Goal: Find specific page/section: Find specific page/section

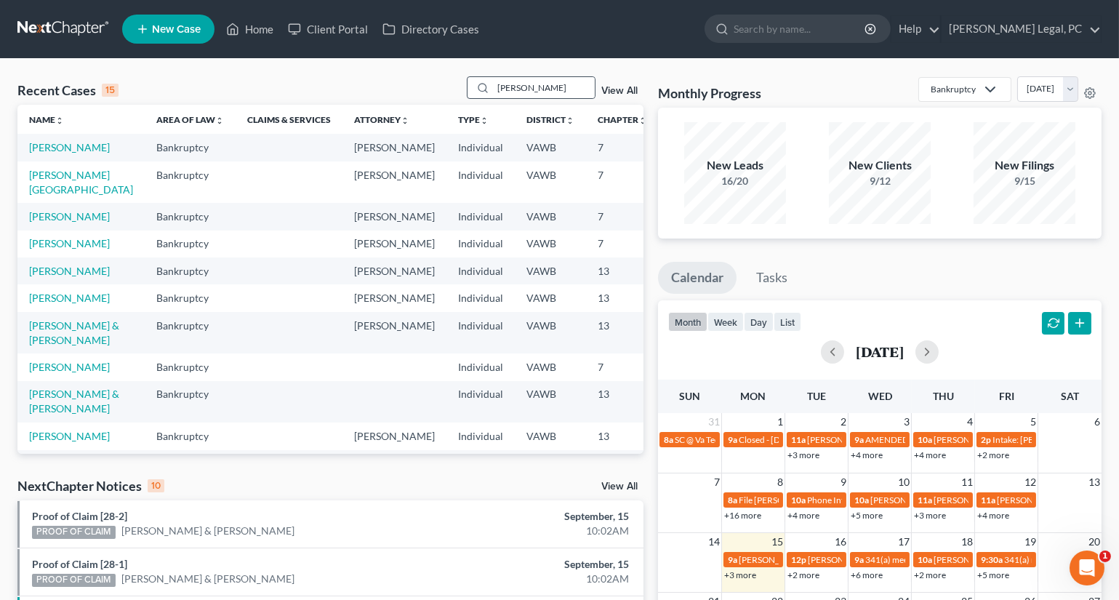
type input "[PERSON_NAME]"
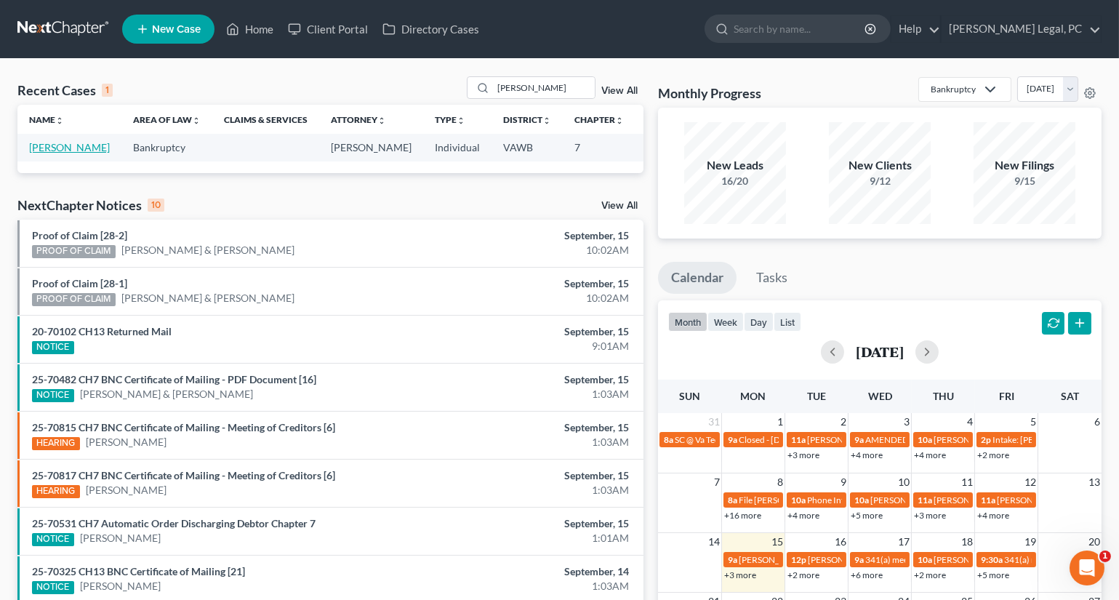
click at [48, 153] on link "[PERSON_NAME]" at bounding box center [69, 147] width 81 height 12
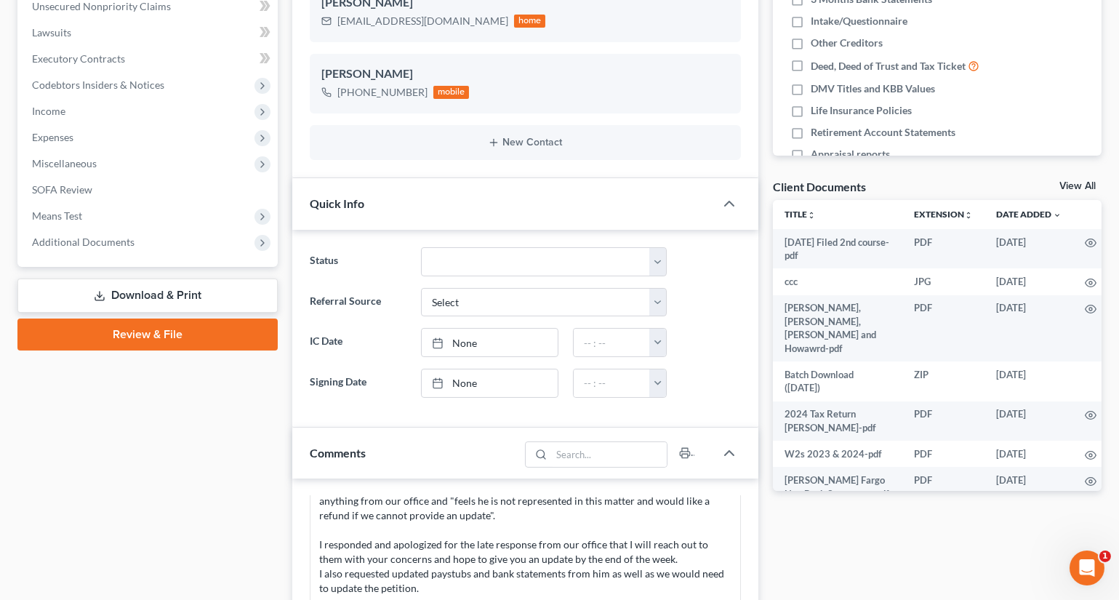
scroll to position [396, 0]
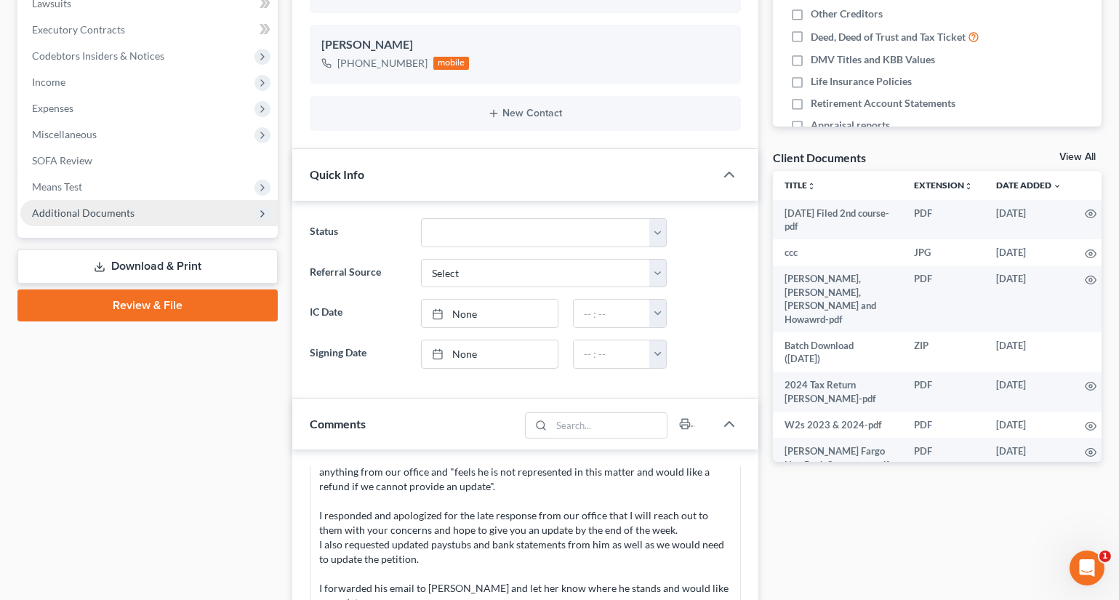
click at [129, 212] on span "Additional Documents" at bounding box center [83, 212] width 103 height 12
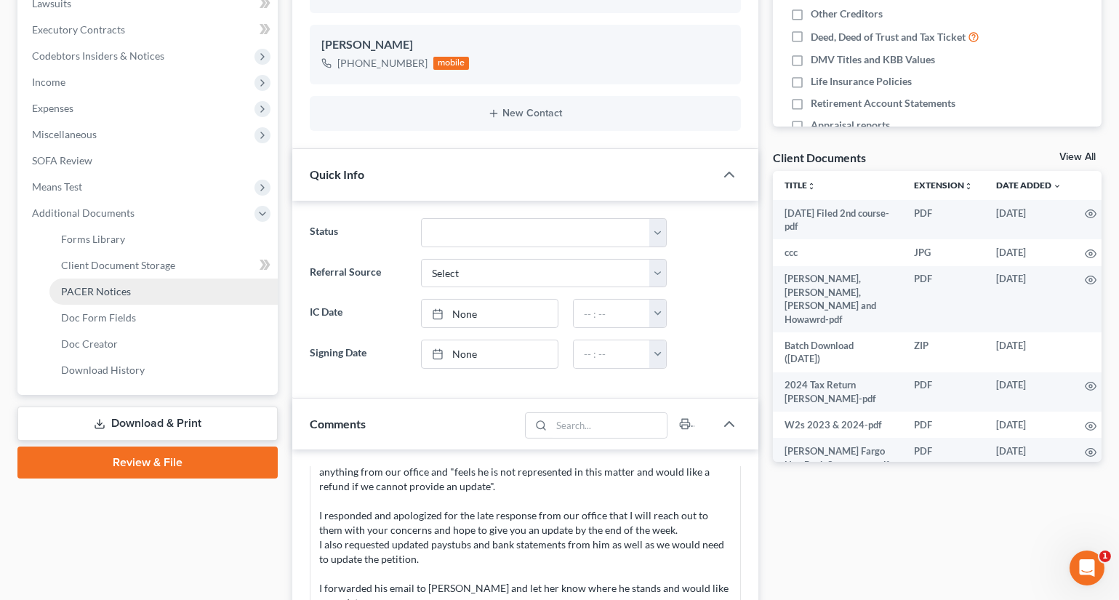
click at [112, 292] on span "PACER Notices" at bounding box center [96, 291] width 70 height 12
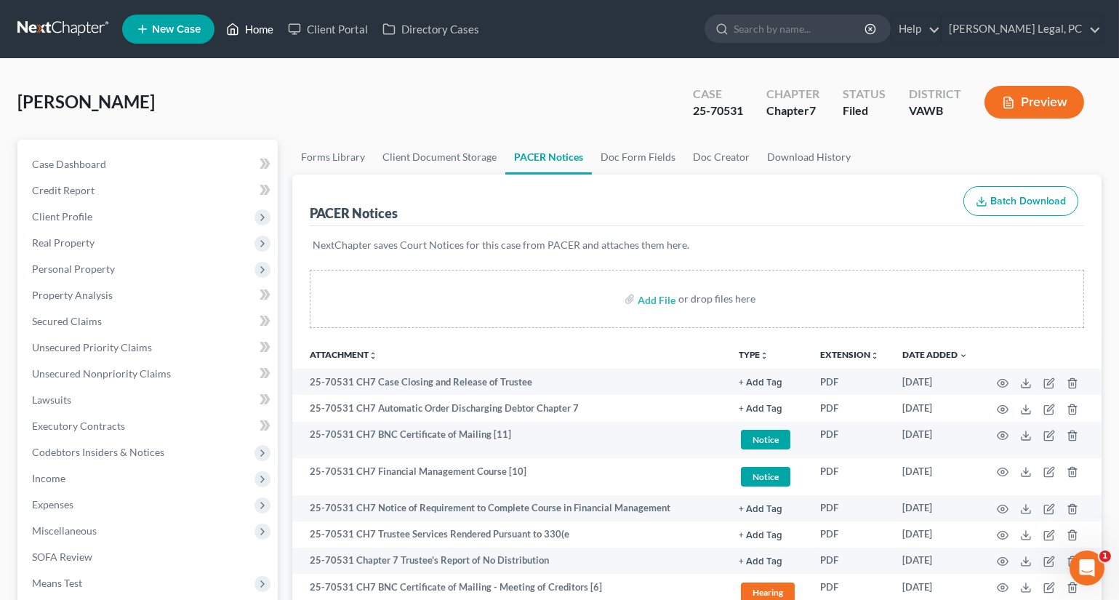
click at [250, 25] on link "Home" at bounding box center [250, 29] width 62 height 26
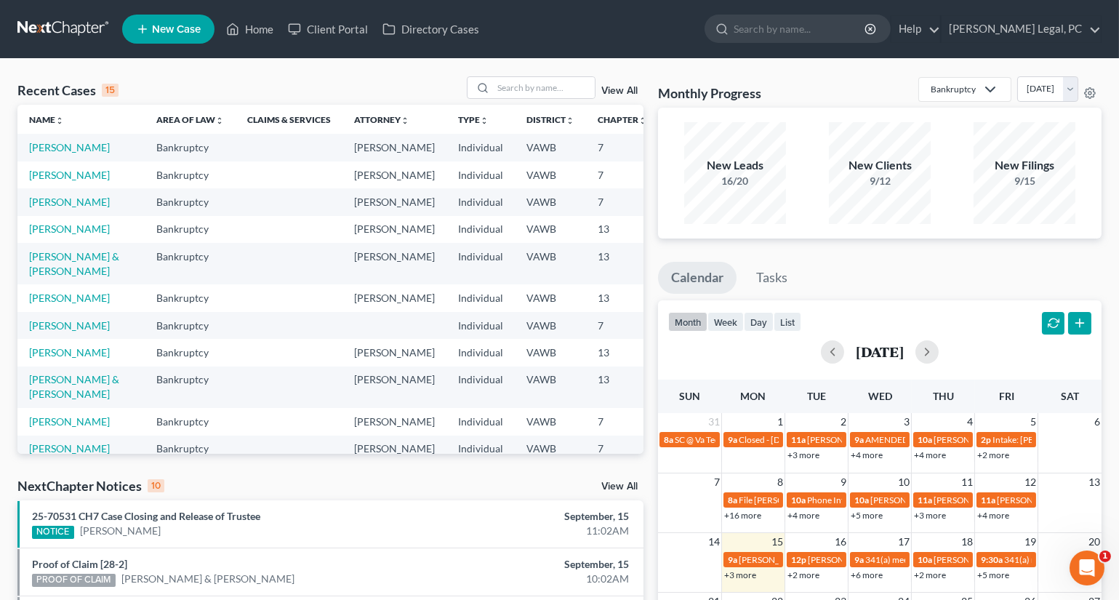
click at [498, 73] on div "Recent Cases 15 View All Name unfold_more expand_more expand_less Area of Law u…" at bounding box center [559, 539] width 1119 height 961
click at [508, 82] on input "search" at bounding box center [544, 87] width 102 height 21
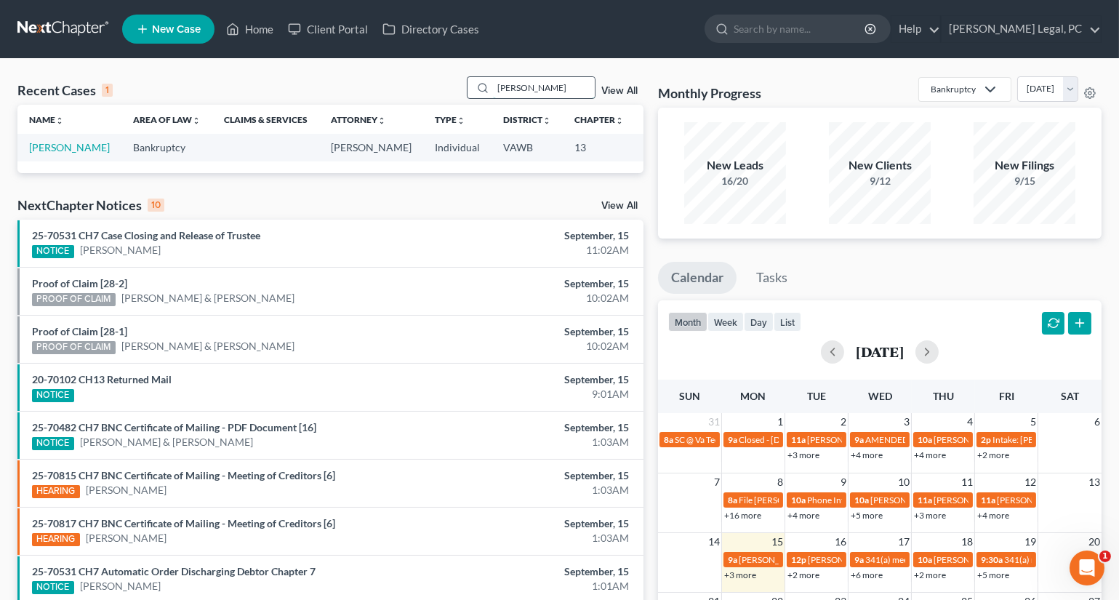
click at [533, 80] on input "[PERSON_NAME]" at bounding box center [544, 87] width 102 height 21
type input "[PERSON_NAME]"
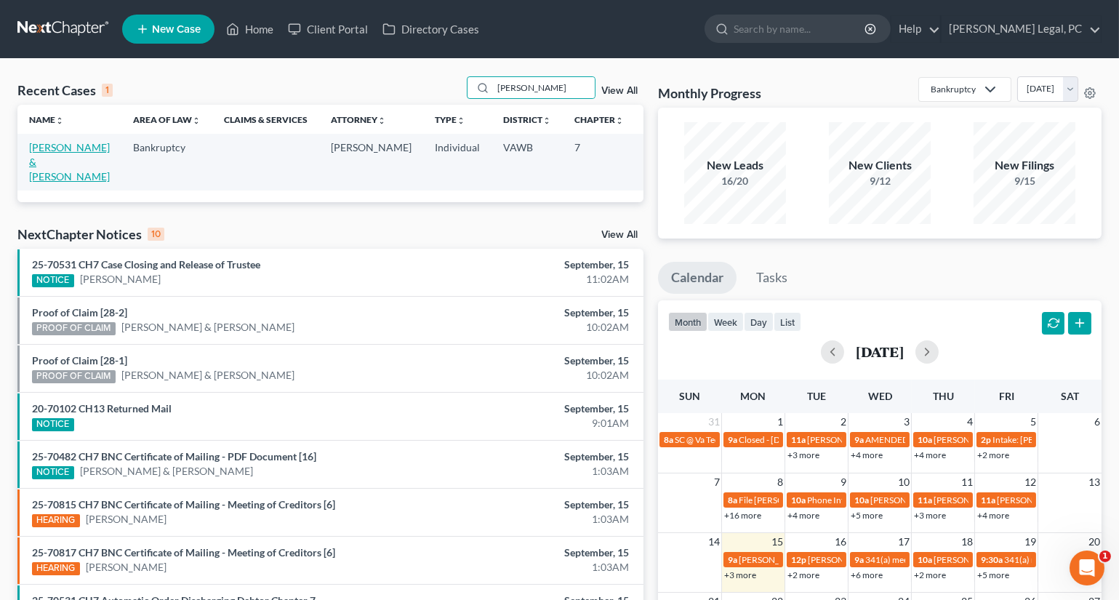
click at [36, 151] on link "[PERSON_NAME] & [PERSON_NAME]" at bounding box center [69, 161] width 81 height 41
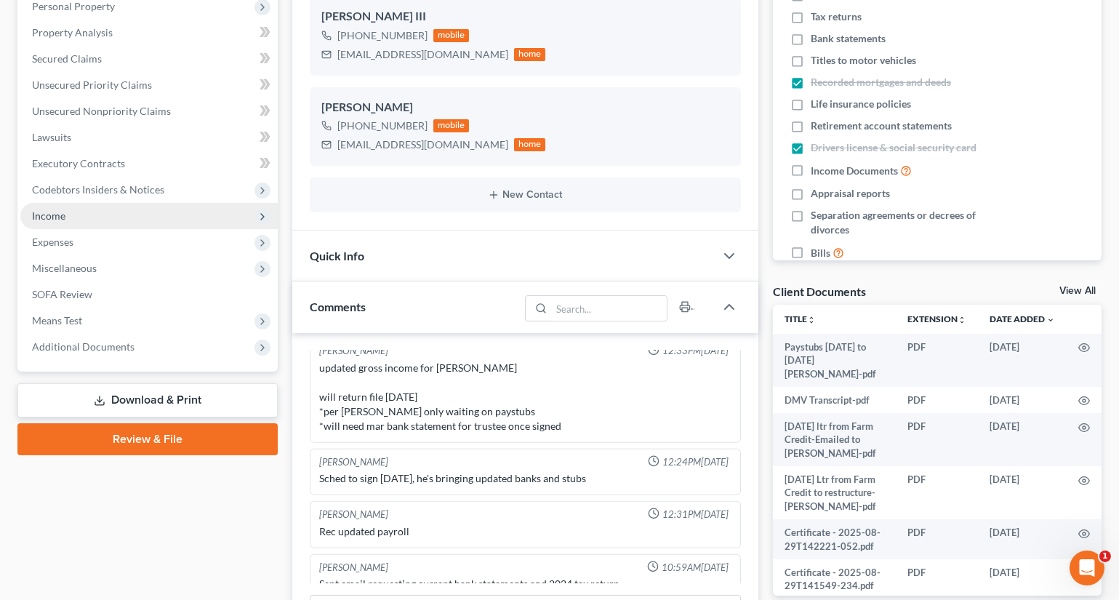
scroll to position [264, 0]
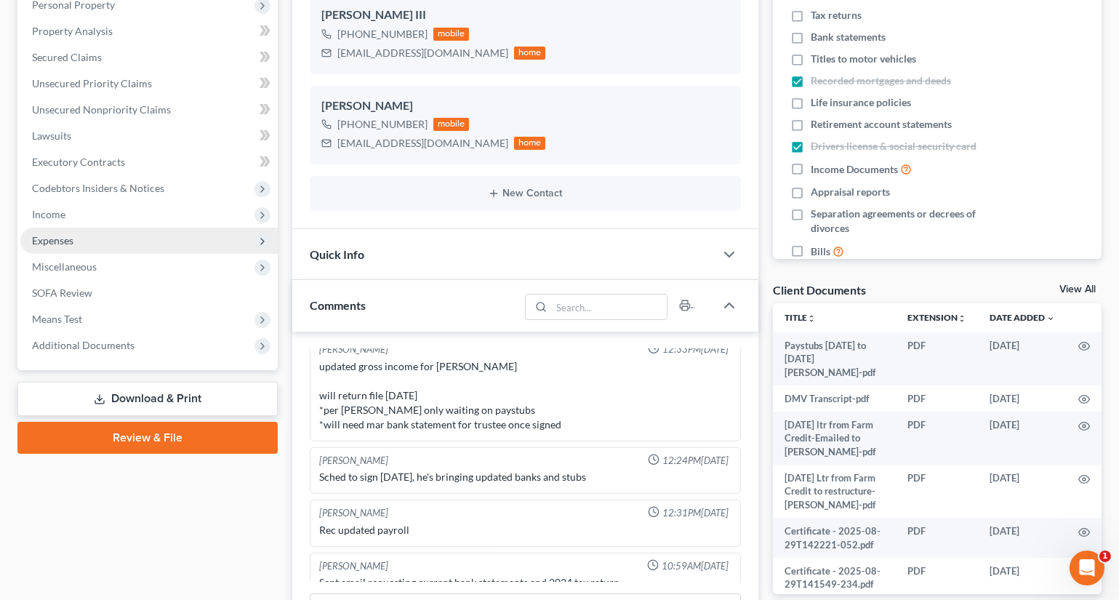
click at [63, 234] on span "Expenses" at bounding box center [52, 240] width 41 height 12
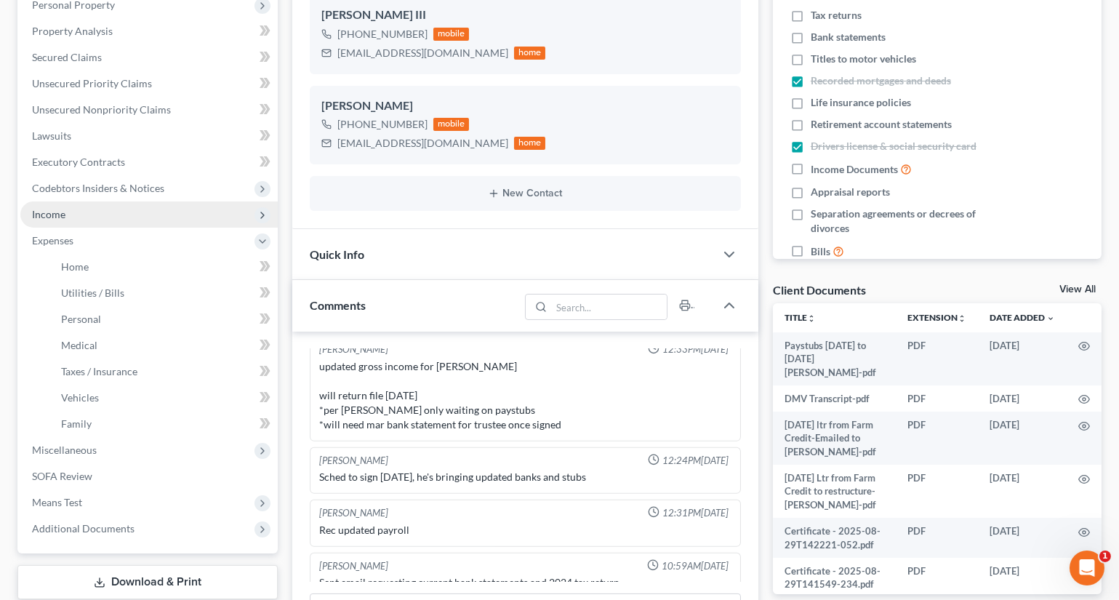
click at [57, 217] on span "Income" at bounding box center [48, 214] width 33 height 12
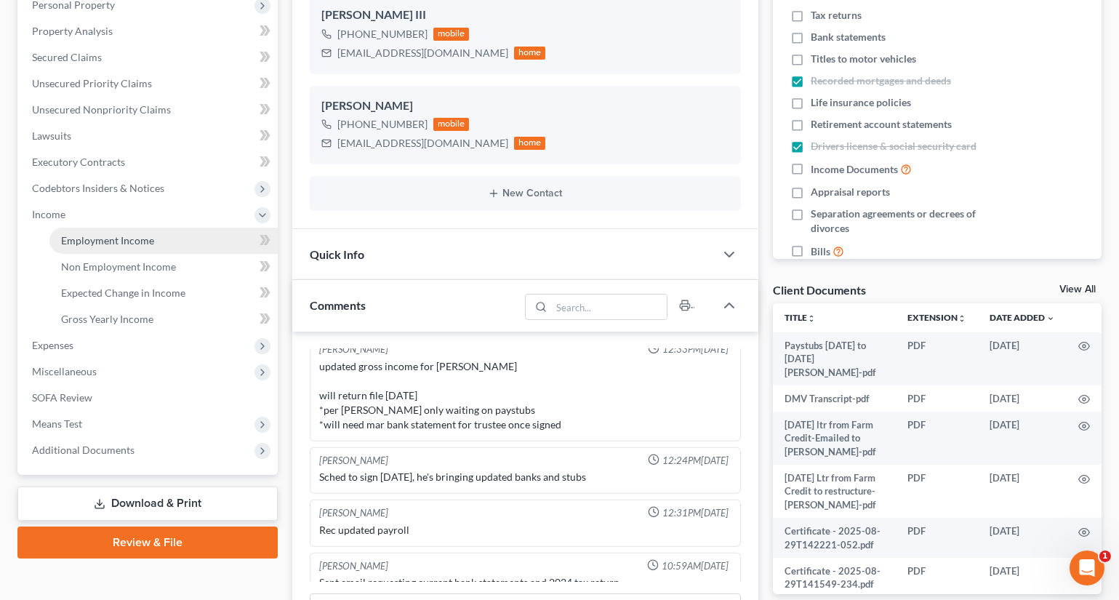
click at [84, 230] on link "Employment Income" at bounding box center [163, 241] width 228 height 26
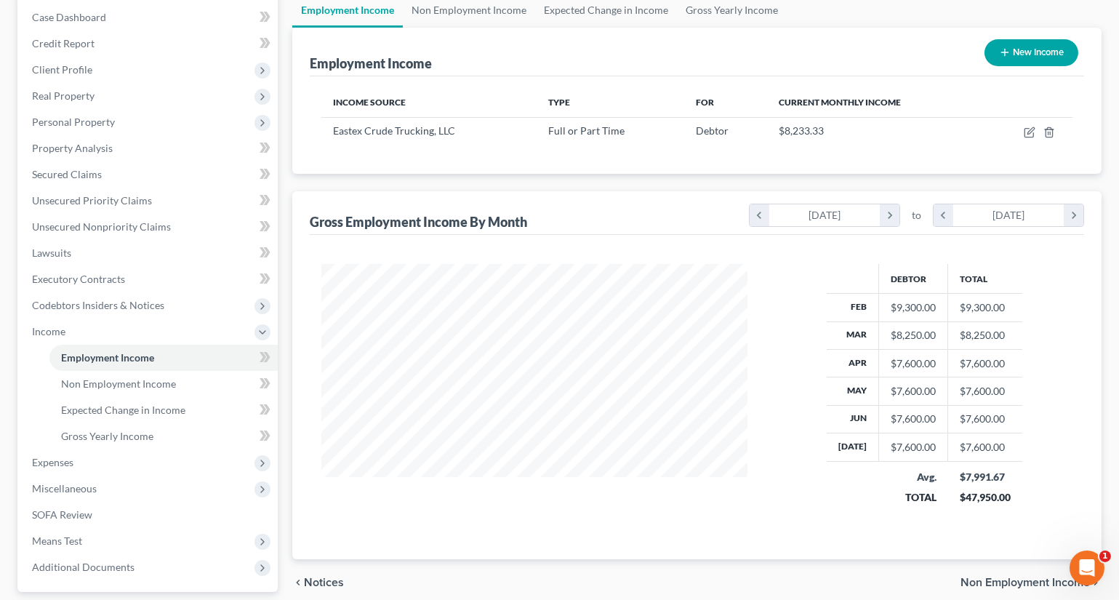
scroll to position [198, 0]
